Goal: Task Accomplishment & Management: Manage account settings

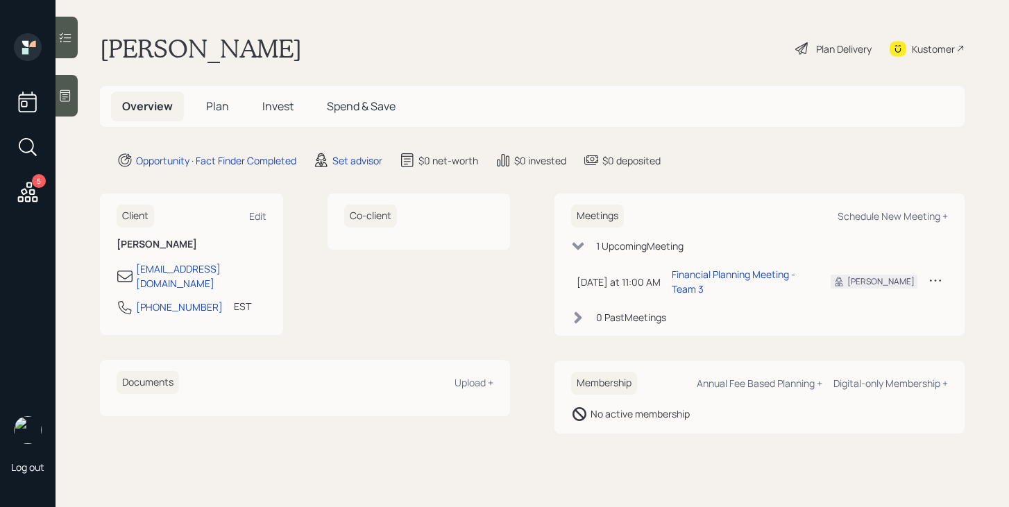
click at [33, 186] on icon at bounding box center [27, 192] width 25 height 25
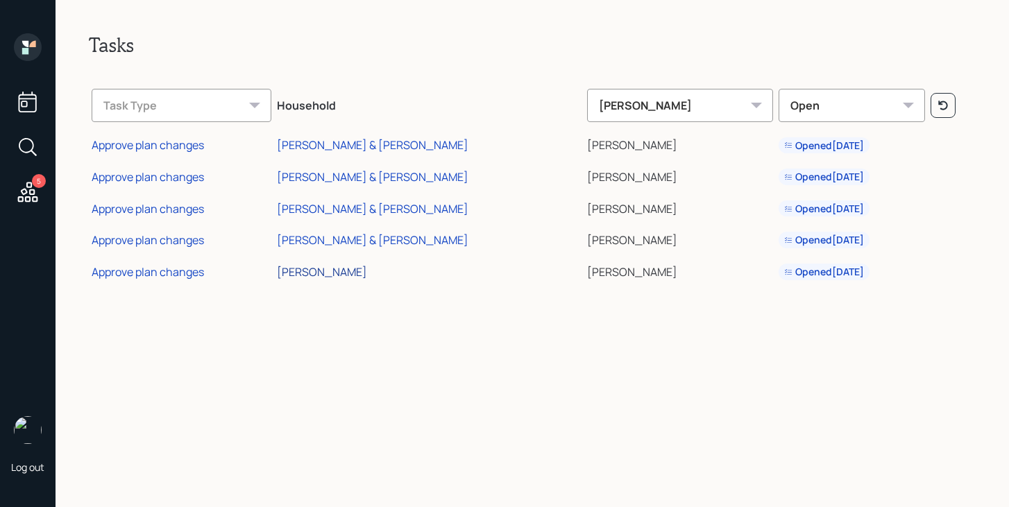
click at [367, 273] on div "[PERSON_NAME]" at bounding box center [322, 271] width 90 height 15
